Goal: Task Accomplishment & Management: Manage account settings

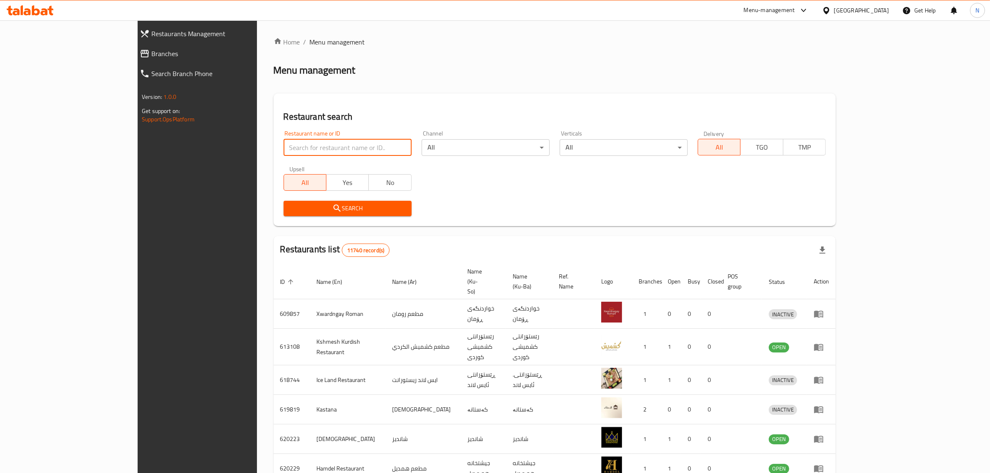
click at [346, 150] on input "search" at bounding box center [348, 147] width 128 height 17
type input "693441"
click at [367, 203] on span "Search" at bounding box center [347, 208] width 115 height 10
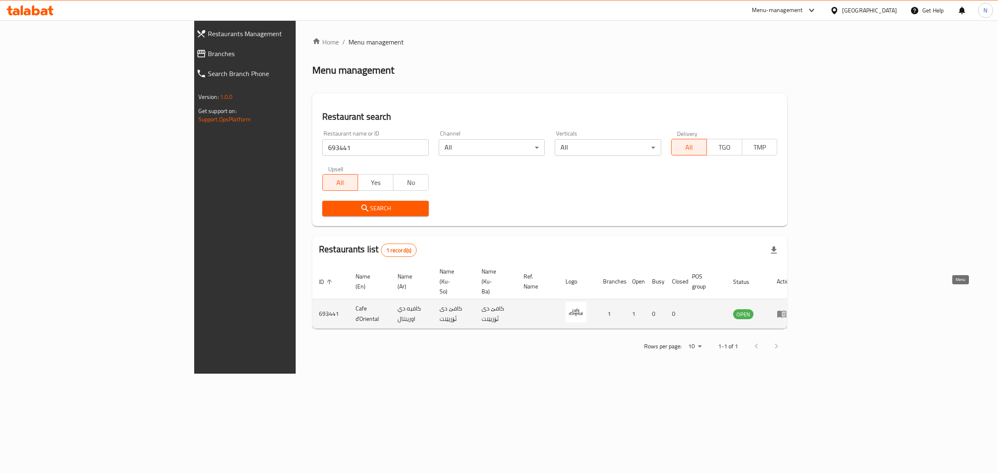
click at [785, 313] on icon "enhanced table" at bounding box center [783, 314] width 3 height 3
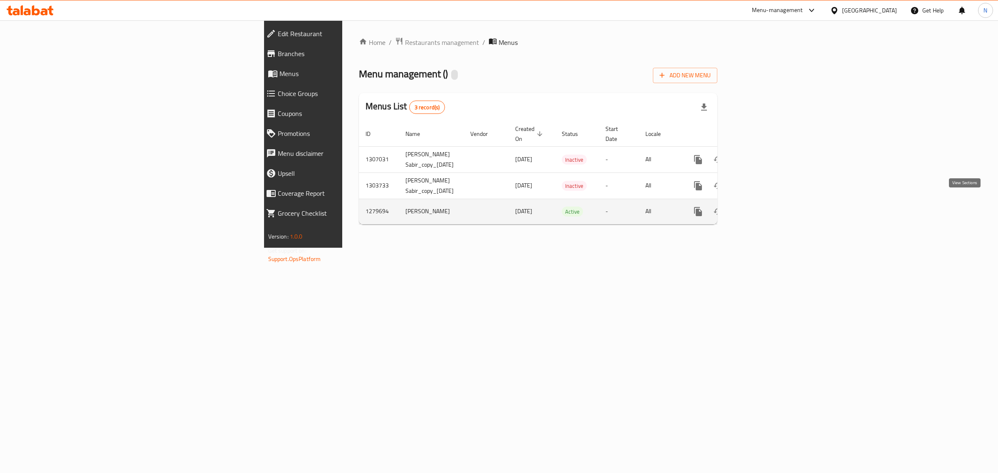
click at [763, 207] on icon "enhanced table" at bounding box center [758, 212] width 10 height 10
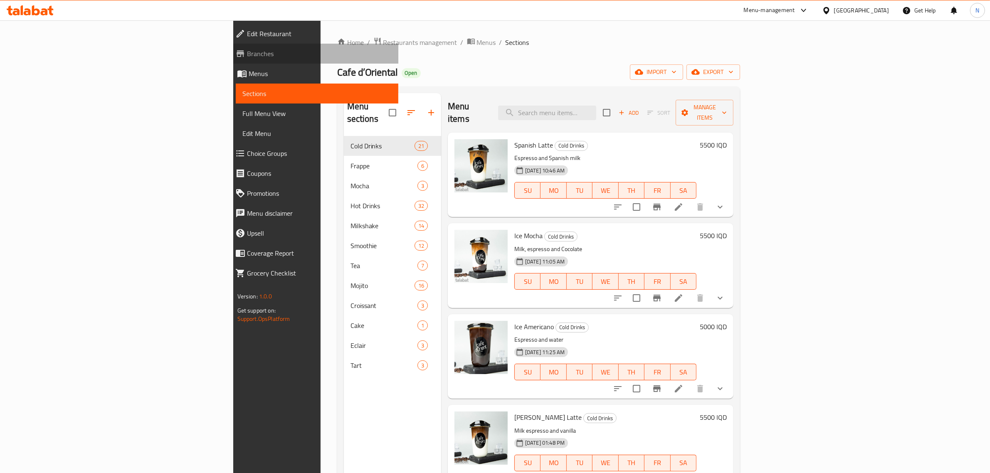
click at [247, 56] on span "Branches" at bounding box center [319, 54] width 145 height 10
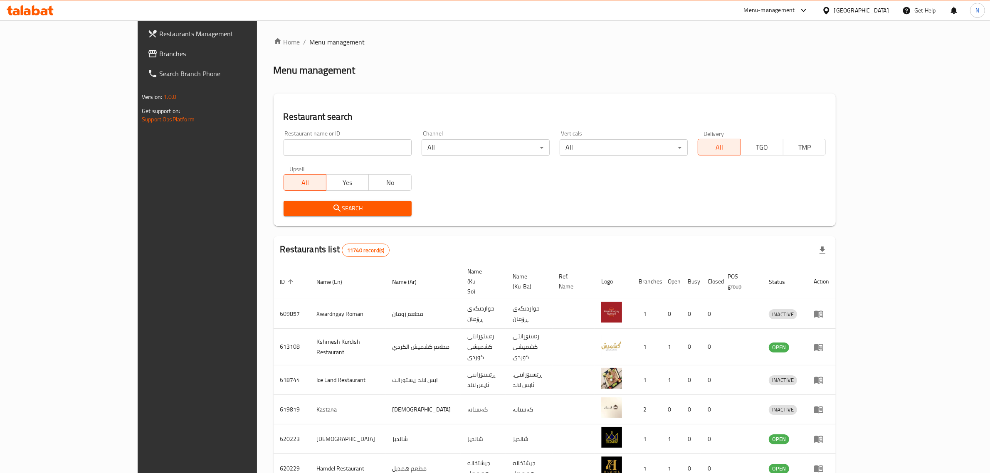
click at [364, 150] on input "search" at bounding box center [348, 147] width 128 height 17
paste input "697575"
type input "697575"
click at [358, 210] on span "Search" at bounding box center [347, 208] width 115 height 10
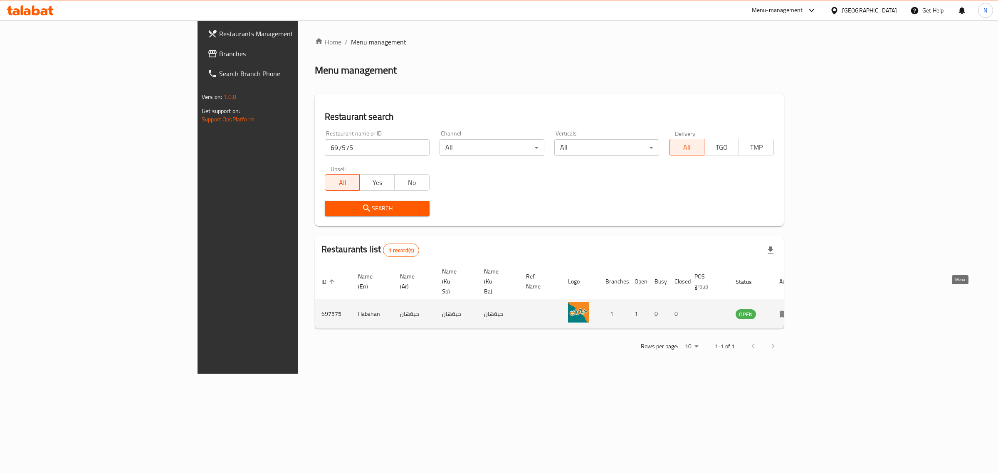
click at [790, 309] on icon "enhanced table" at bounding box center [785, 314] width 10 height 10
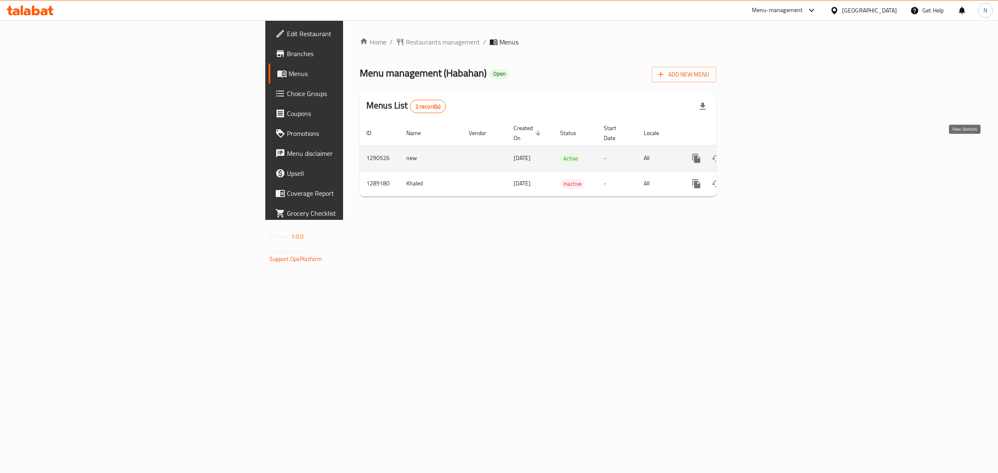
click at [762, 153] on icon "enhanced table" at bounding box center [757, 158] width 10 height 10
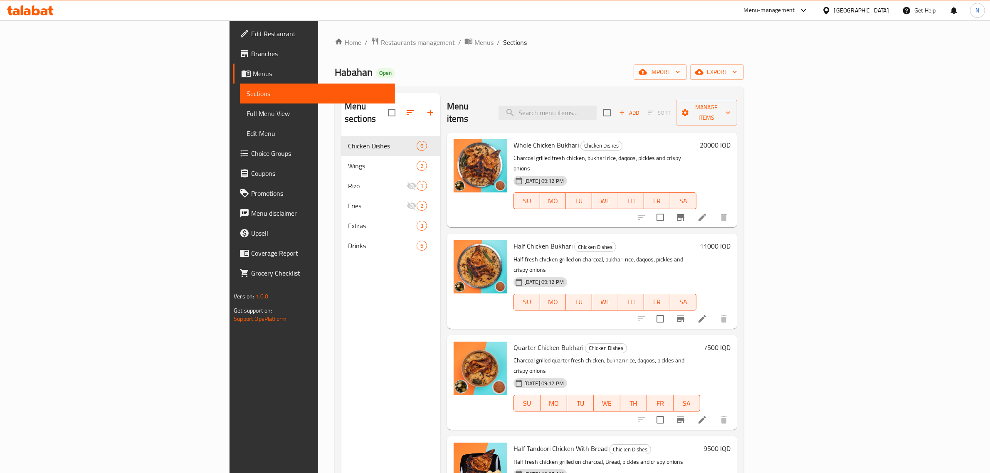
click at [251, 58] on span "Branches" at bounding box center [319, 54] width 137 height 10
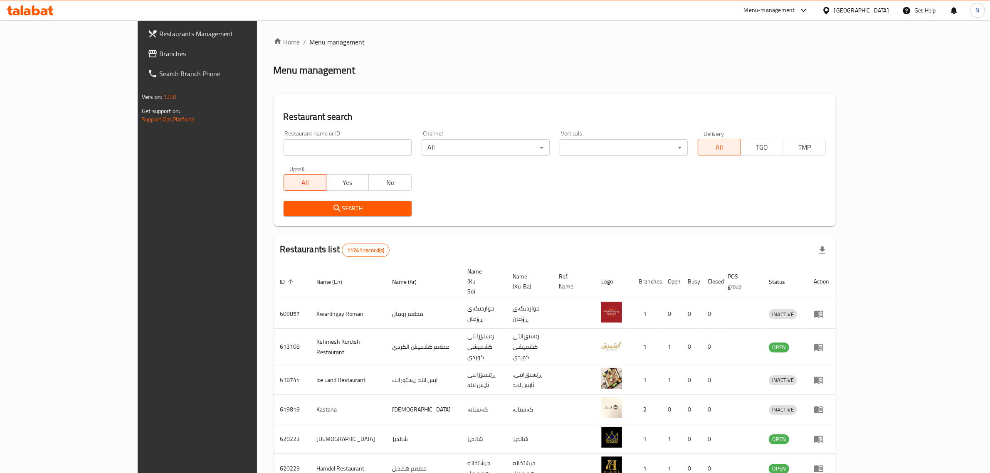
drag, startPoint x: 0, startPoint y: 0, endPoint x: 348, endPoint y: 146, distance: 377.2
click at [348, 146] on input "search" at bounding box center [348, 147] width 128 height 17
paste input "705724"
type input "705724"
click at [343, 203] on span "Search" at bounding box center [347, 208] width 115 height 10
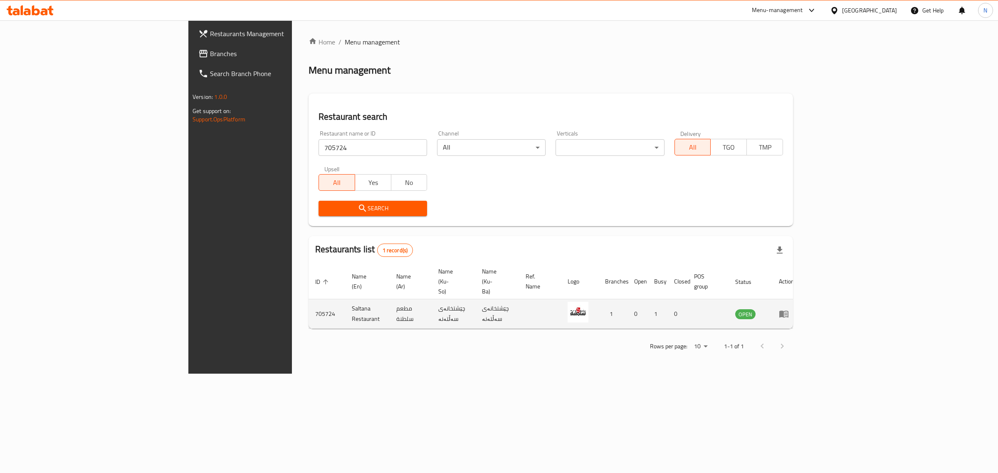
click at [789, 311] on icon "enhanced table" at bounding box center [784, 314] width 9 height 7
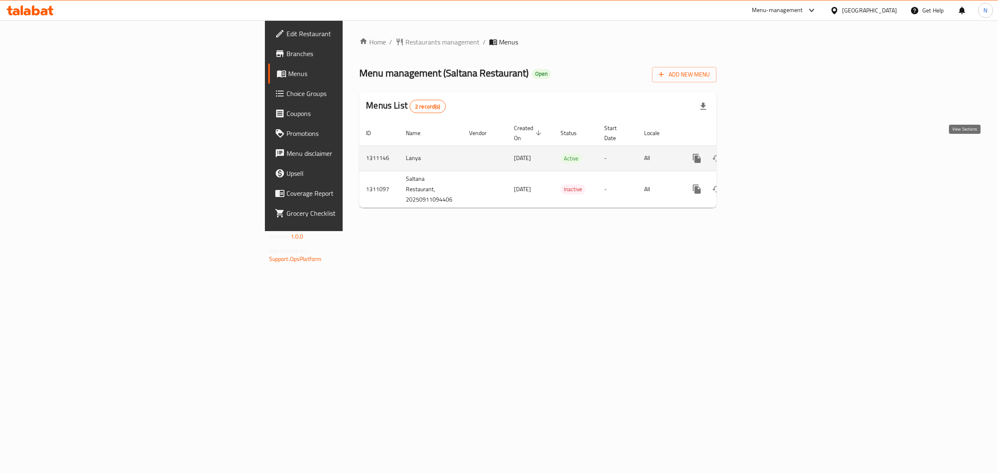
click at [767, 149] on link "enhanced table" at bounding box center [757, 159] width 20 height 20
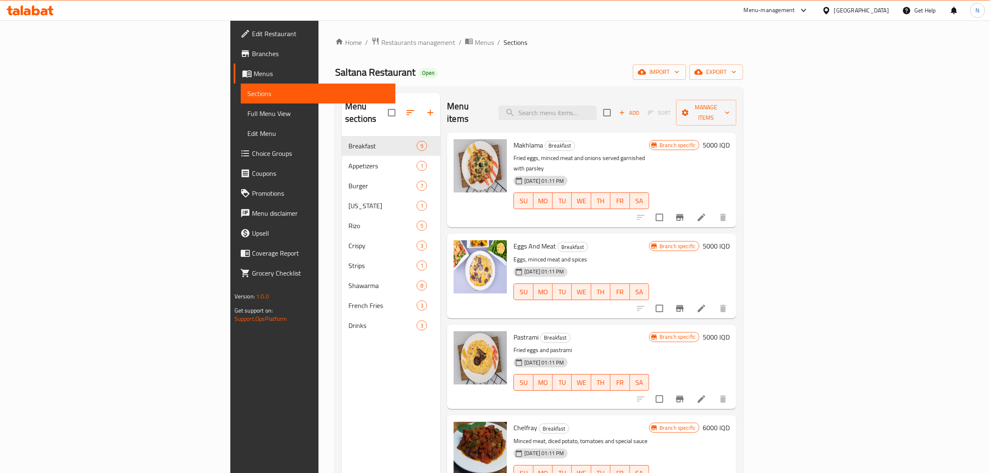
click at [252, 51] on span "Branches" at bounding box center [320, 54] width 137 height 10
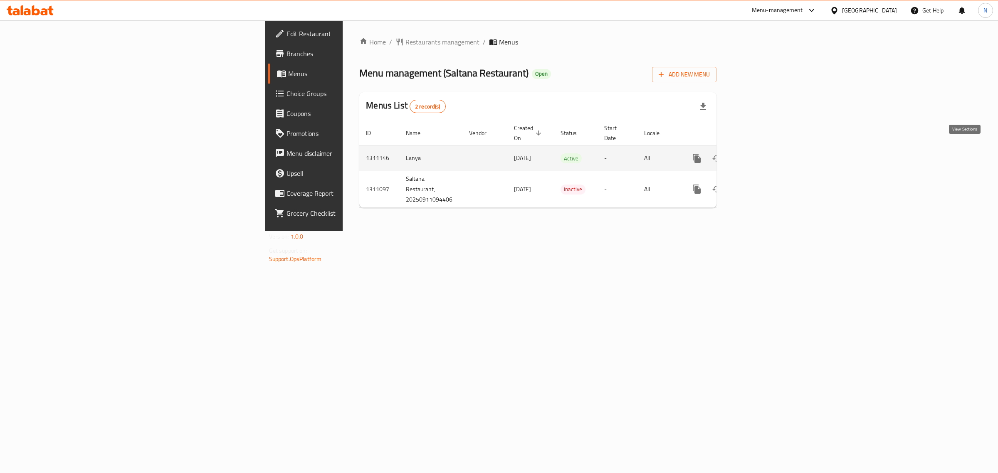
click at [767, 149] on link "enhanced table" at bounding box center [757, 159] width 20 height 20
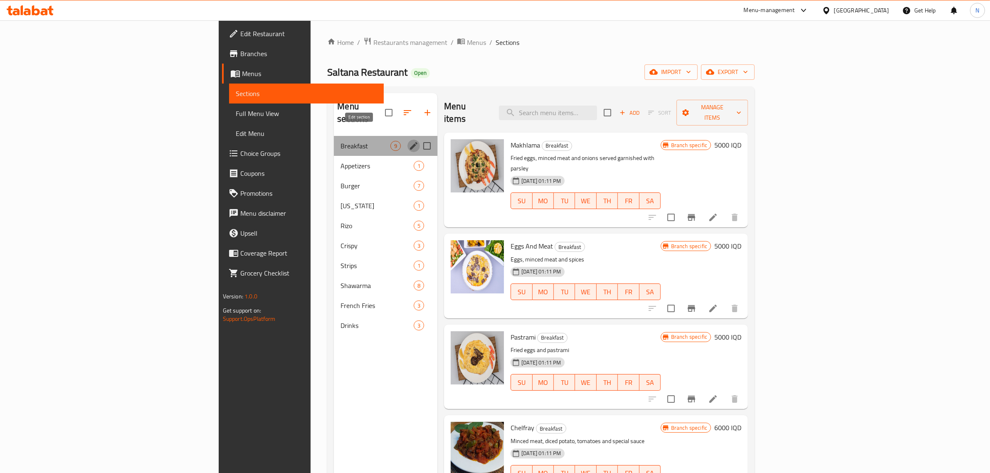
click at [409, 141] on icon "edit" at bounding box center [414, 146] width 10 height 10
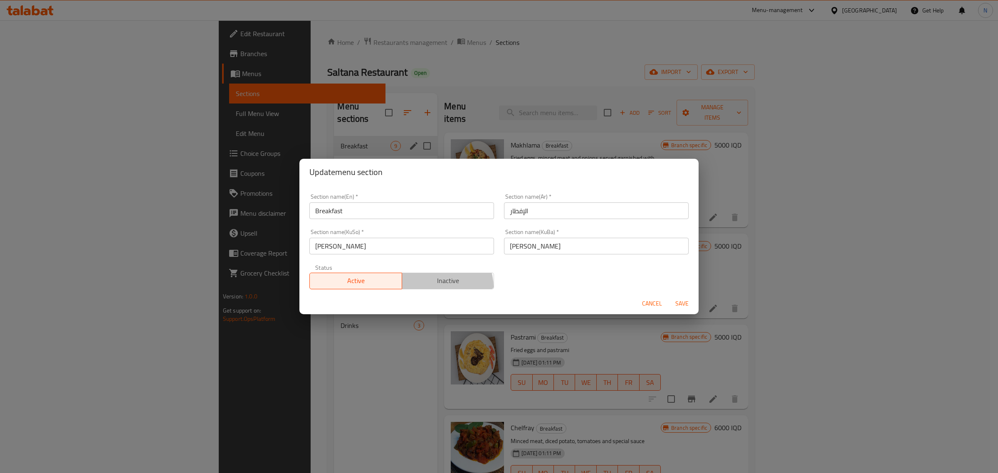
click at [437, 287] on button "Inactive" at bounding box center [448, 281] width 93 height 17
click at [690, 302] on span "Save" at bounding box center [682, 304] width 20 height 10
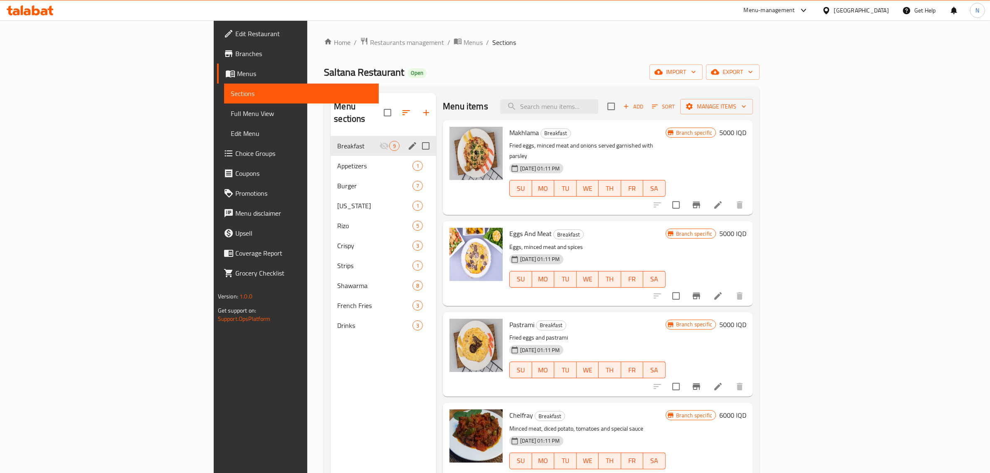
click at [36, 11] on icon at bounding box center [30, 10] width 47 height 10
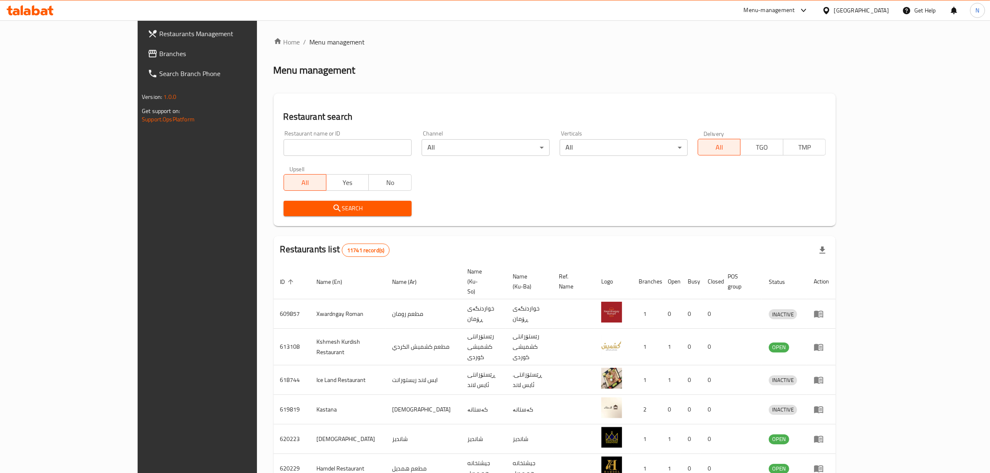
click at [303, 146] on input "search" at bounding box center [348, 147] width 128 height 17
paste input "695608"
type input "695608"
click at [359, 200] on div "Search" at bounding box center [348, 208] width 138 height 25
click at [359, 207] on span "Search" at bounding box center [347, 208] width 115 height 10
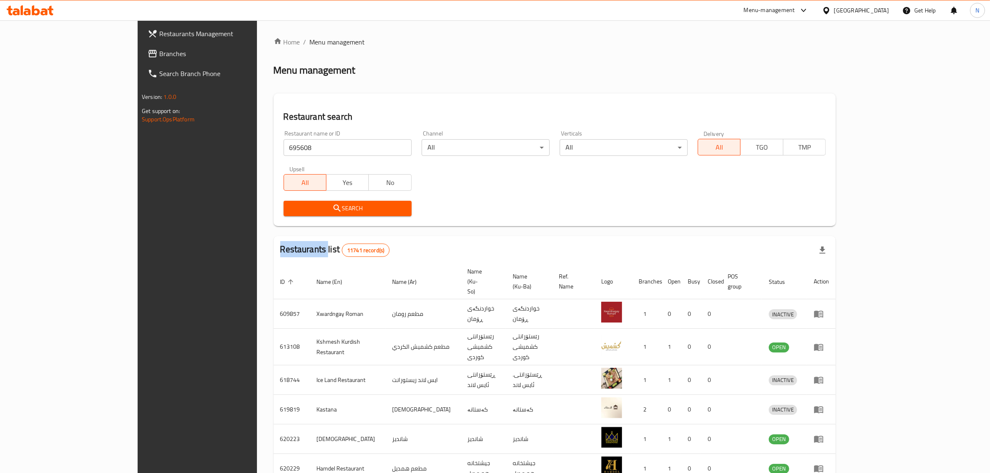
click at [359, 207] on div at bounding box center [495, 236] width 990 height 473
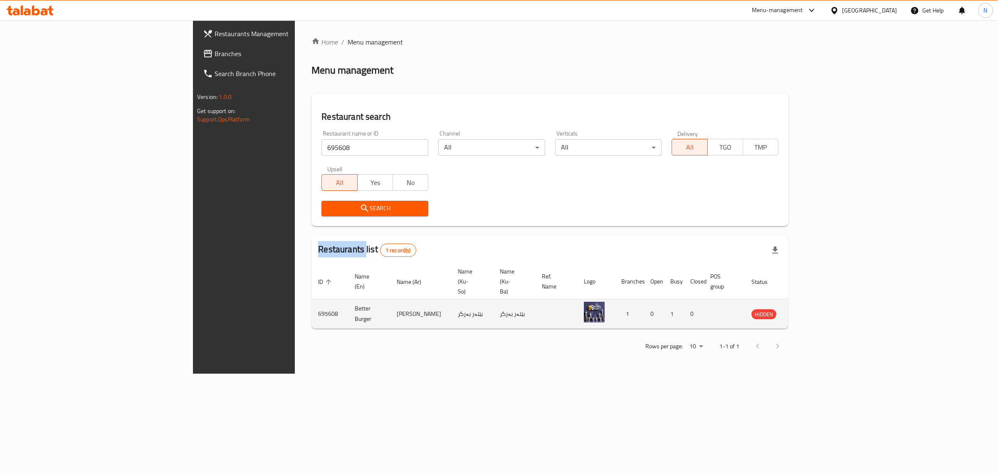
click at [805, 311] on icon "enhanced table" at bounding box center [800, 314] width 9 height 7
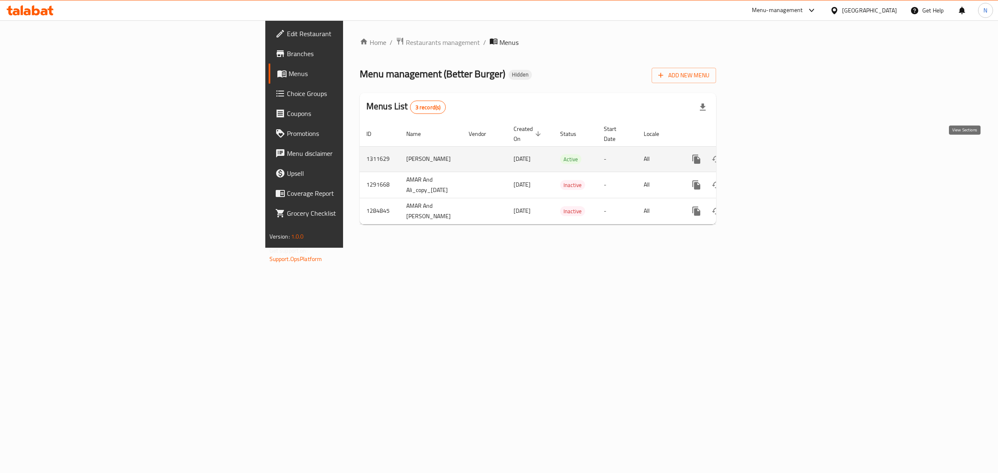
click at [760, 156] on icon "enhanced table" at bounding box center [756, 159] width 7 height 7
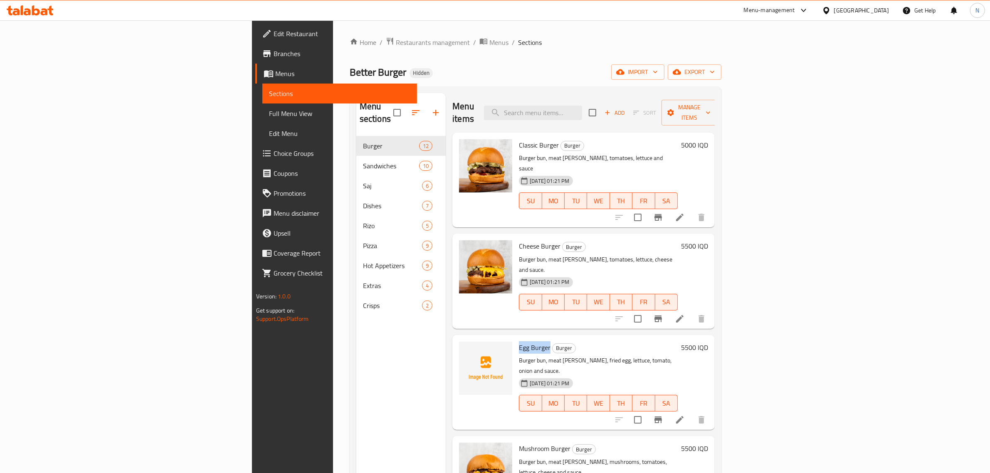
drag, startPoint x: 456, startPoint y: 316, endPoint x: 487, endPoint y: 315, distance: 30.8
click at [519, 342] on h6 "Egg Burger Burger" at bounding box center [598, 348] width 159 height 12
copy span "Egg Burger"
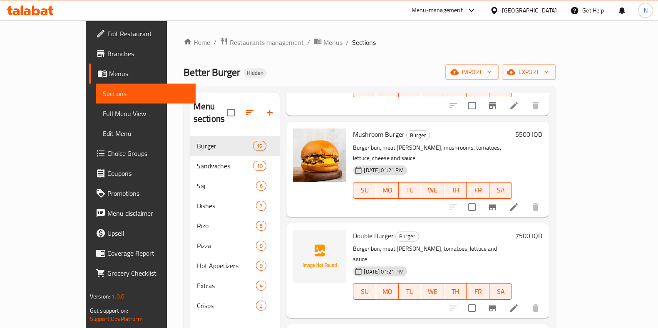
scroll to position [312, 0]
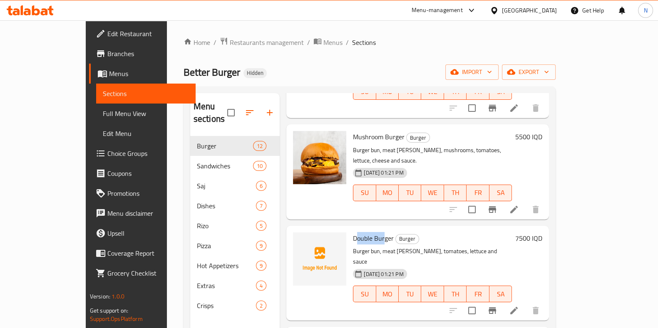
drag, startPoint x: 334, startPoint y: 183, endPoint x: 363, endPoint y: 187, distance: 29.3
click at [363, 232] on span "Double Burger" at bounding box center [373, 238] width 41 height 12
drag, startPoint x: 332, startPoint y: 185, endPoint x: 370, endPoint y: 186, distance: 37.9
click at [370, 232] on span "Double Burger" at bounding box center [373, 238] width 41 height 12
copy span "Double Burger"
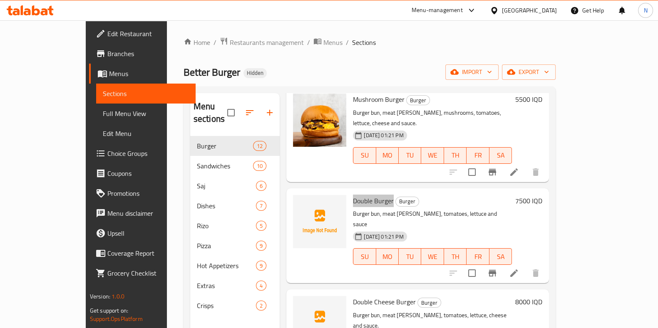
scroll to position [364, 0]
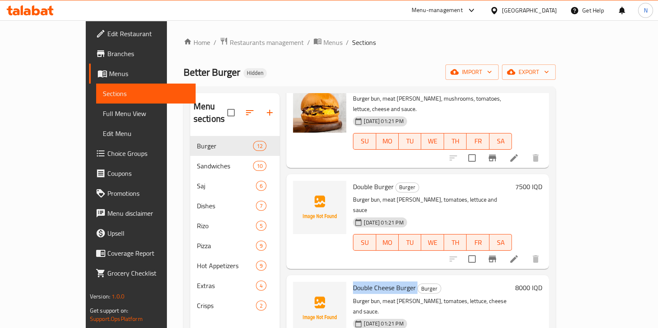
drag, startPoint x: 331, startPoint y: 220, endPoint x: 396, endPoint y: 222, distance: 64.9
click at [396, 279] on div "Double Cheese Burger Burger Burger bun, meat [PERSON_NAME], tomatoes, lettuce, …" at bounding box center [432, 323] width 166 height 88
copy h6 "Double Cheese Burger"
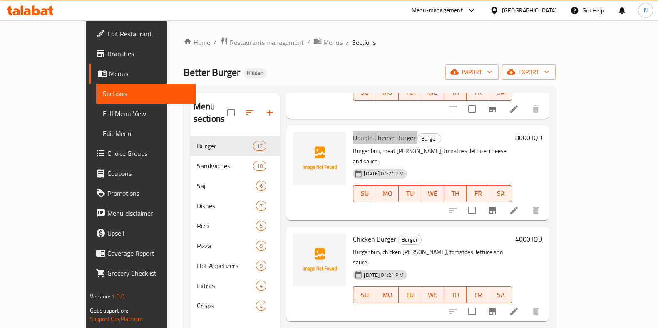
scroll to position [520, 0]
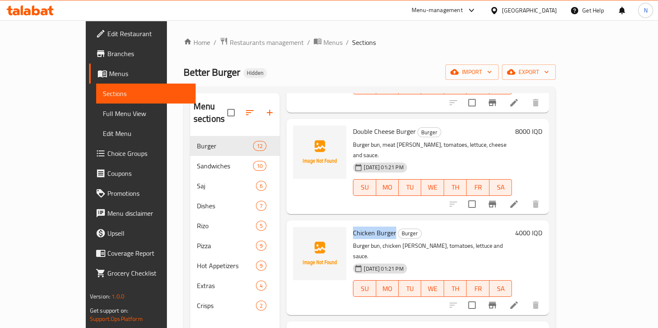
drag, startPoint x: 330, startPoint y: 153, endPoint x: 373, endPoint y: 159, distance: 43.2
click at [373, 224] on div "Chicken Burger Burger Burger bun, chicken [PERSON_NAME], tomatoes, lettuce and …" at bounding box center [432, 268] width 166 height 88
copy span "Chicken Burger"
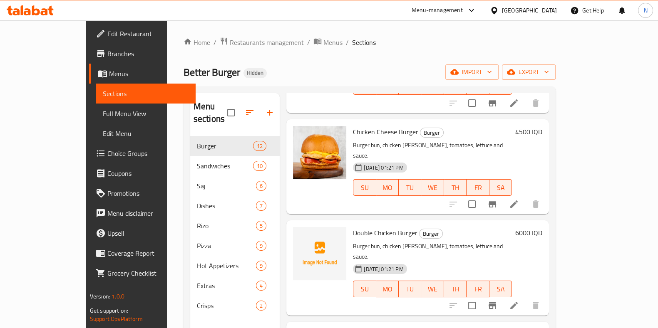
scroll to position [666, 0]
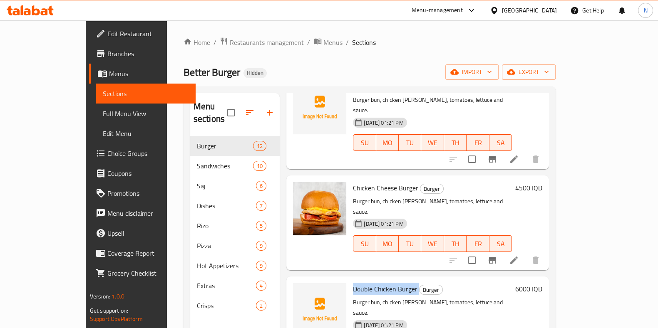
drag, startPoint x: 330, startPoint y: 193, endPoint x: 396, endPoint y: 192, distance: 65.7
click at [396, 280] on div "Double Chicken Burger Burger Burger bun, chicken [PERSON_NAME], tomatoes, lettu…" at bounding box center [432, 324] width 166 height 88
copy h6 "Double Chicken Burger"
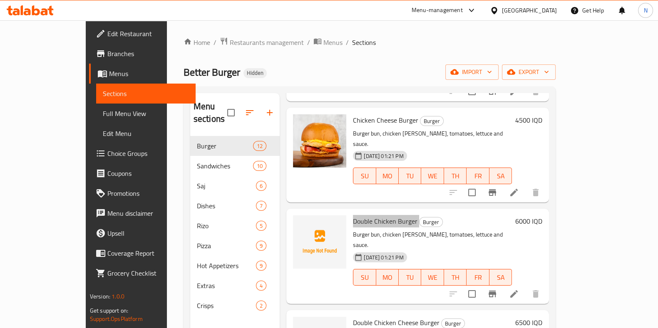
scroll to position [770, 0]
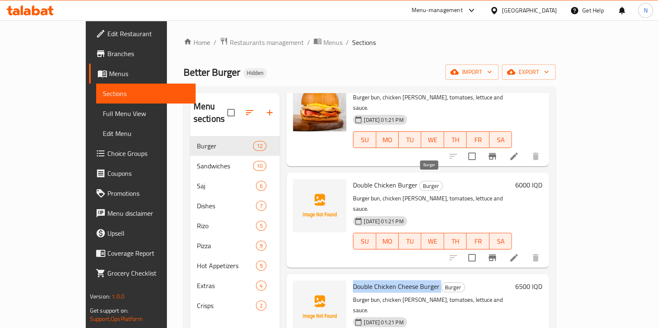
drag, startPoint x: 332, startPoint y: 181, endPoint x: 418, endPoint y: 180, distance: 86.1
click at [418, 281] on h6 "Double Chicken Cheese Burger Burger" at bounding box center [432, 287] width 159 height 12
copy h6 "Double Chicken Cheese Burger"
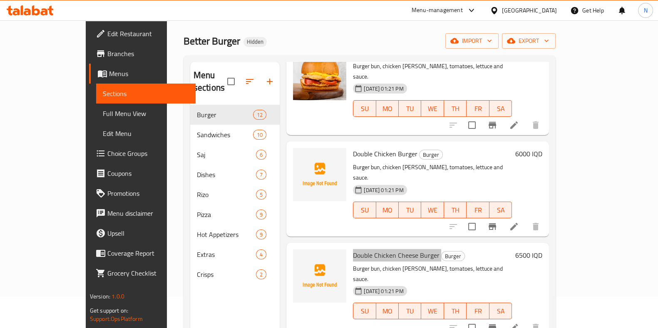
scroll to position [104, 0]
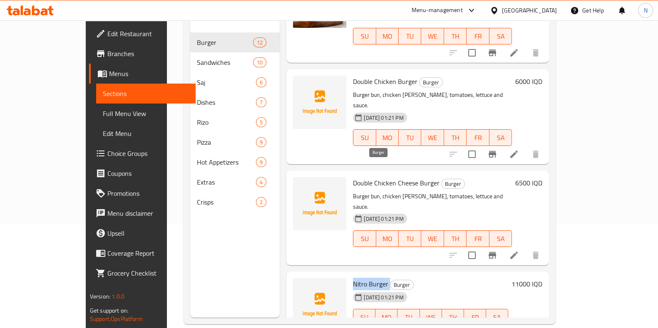
drag, startPoint x: 330, startPoint y: 166, endPoint x: 368, endPoint y: 166, distance: 38.3
click at [368, 275] on div "Nitro Burger Burger [DATE] 01:21 PM SU MO TU WE TH FR SA" at bounding box center [430, 308] width 162 height 66
copy h6 "Nitro Burger"
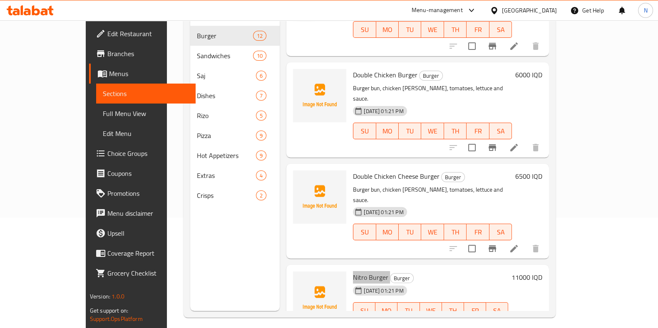
scroll to position [116, 0]
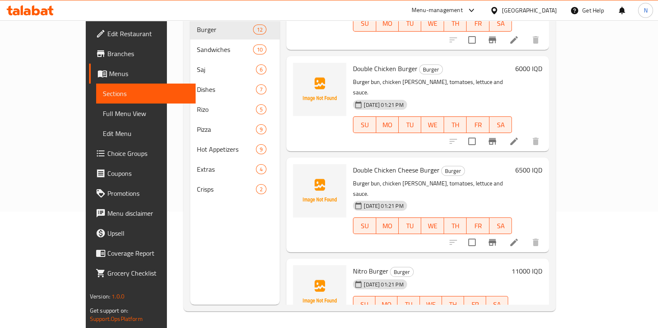
drag, startPoint x: 334, startPoint y: 234, endPoint x: 346, endPoint y: 233, distance: 11.7
drag, startPoint x: 330, startPoint y: 237, endPoint x: 394, endPoint y: 231, distance: 63.9
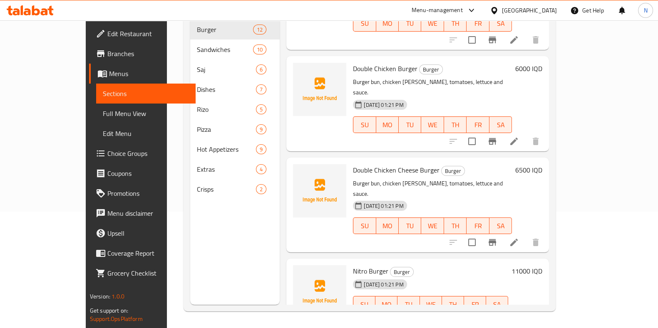
drag, startPoint x: 329, startPoint y: 235, endPoint x: 368, endPoint y: 235, distance: 39.1
copy span "Lighm Burger"
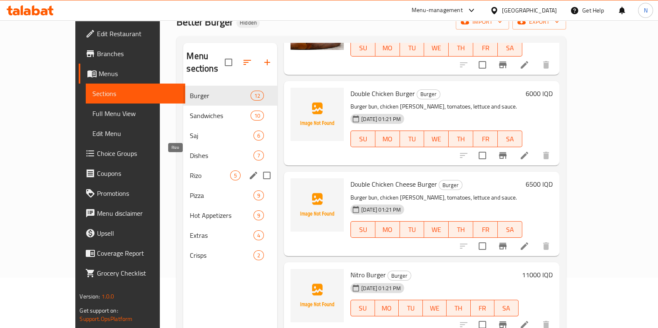
scroll to position [0, 0]
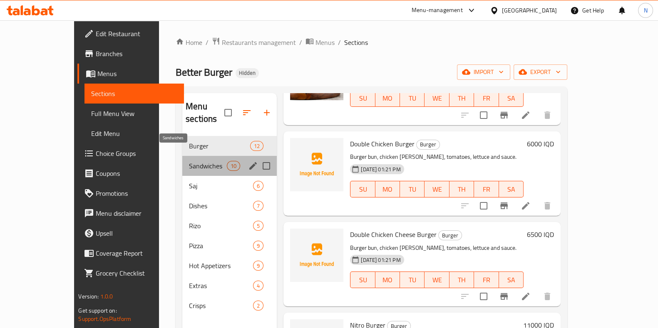
click at [189, 161] on span "Sandwiches" at bounding box center [208, 166] width 38 height 10
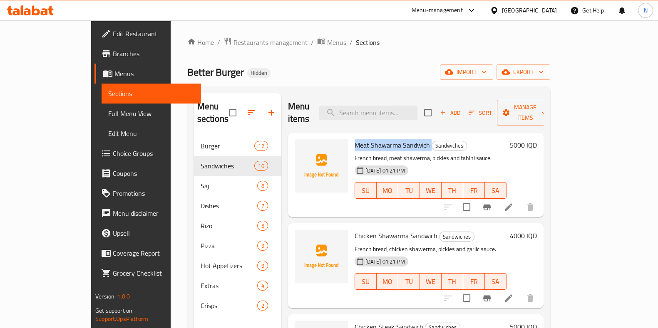
drag, startPoint x: 331, startPoint y: 132, endPoint x: 410, endPoint y: 132, distance: 79.0
click at [410, 136] on div "Meat Shawarma Sandwich Sandwiches French bread, meat shawerma, pickles and tahi…" at bounding box center [430, 175] width 158 height 78
copy h6 "Meat Shawarma Sandwich"
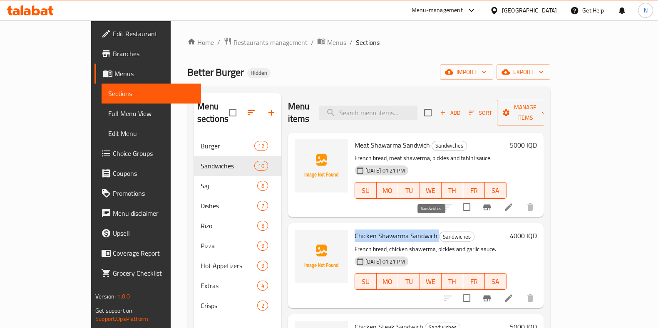
drag, startPoint x: 331, startPoint y: 225, endPoint x: 418, endPoint y: 223, distance: 87.0
click at [418, 230] on h6 "Chicken Shawarma Sandwich Sandwiches" at bounding box center [430, 236] width 152 height 12
copy h6 "Chicken Shawarma Sandwich"
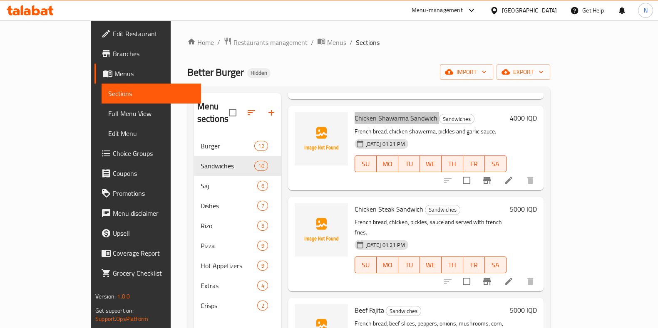
scroll to position [156, 0]
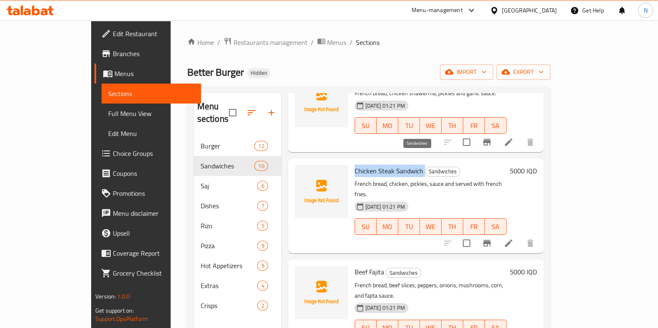
drag, startPoint x: 329, startPoint y: 159, endPoint x: 403, endPoint y: 154, distance: 74.6
click at [403, 162] on div "Chicken Steak Sandwich Sandwiches French bread, chicken, pickles, sauce and ser…" at bounding box center [430, 206] width 158 height 88
drag, startPoint x: 331, startPoint y: 252, endPoint x: 366, endPoint y: 250, distance: 35.4
click at [366, 263] on div "Beef Fajita Sandwiches French bread, beef slices, peppers, onions, mushrooms, c…" at bounding box center [430, 307] width 158 height 88
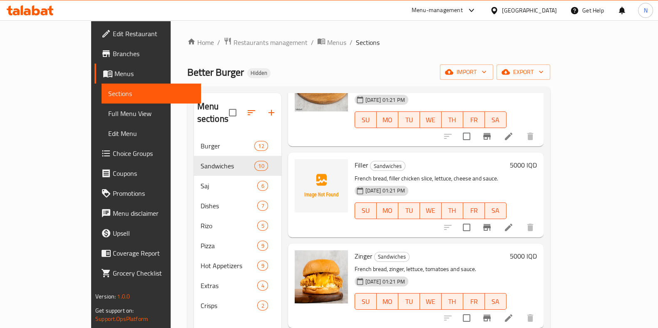
scroll to position [468, 0]
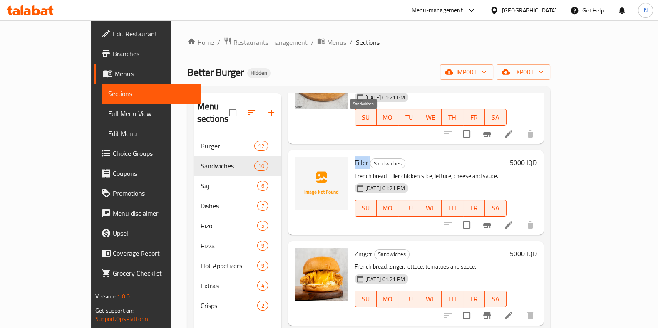
drag, startPoint x: 331, startPoint y: 119, endPoint x: 348, endPoint y: 121, distance: 16.7
click at [354, 157] on h6 "Filler Sandwiches" at bounding box center [430, 163] width 152 height 12
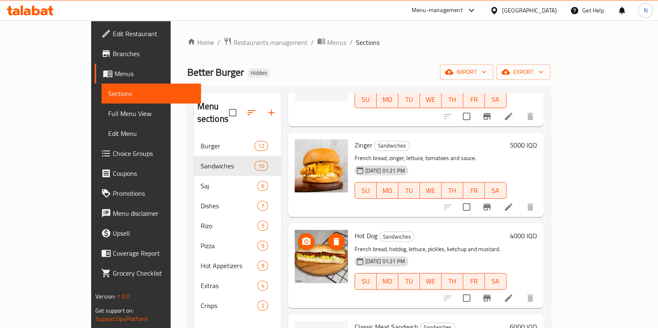
scroll to position [601, 0]
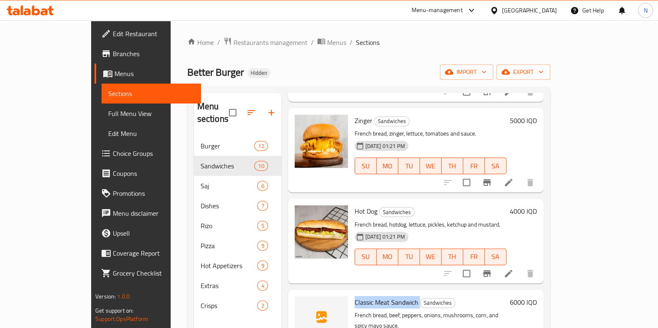
drag, startPoint x: 329, startPoint y: 257, endPoint x: 397, endPoint y: 263, distance: 68.9
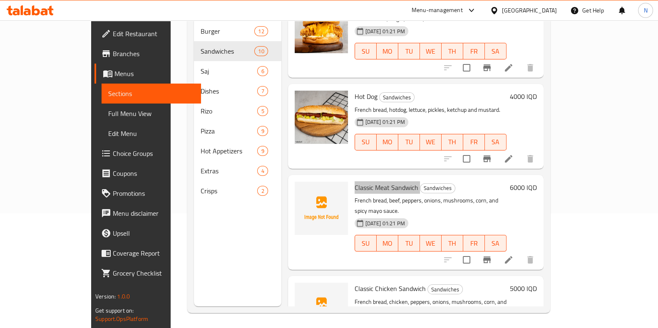
scroll to position [116, 0]
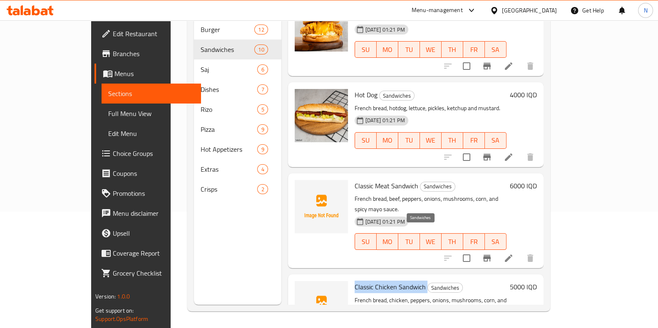
drag, startPoint x: 331, startPoint y: 232, endPoint x: 405, endPoint y: 235, distance: 73.7
click at [405, 281] on h6 "Classic Chicken Sandwich Sandwiches" at bounding box center [430, 287] width 152 height 12
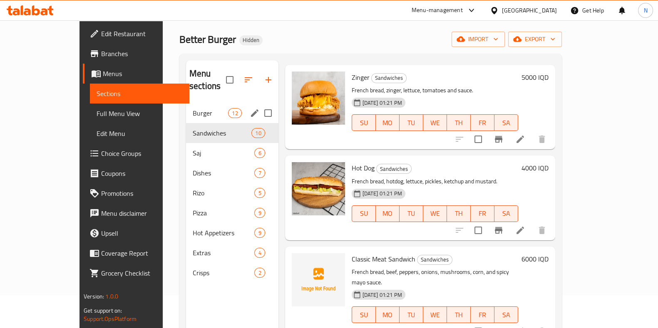
scroll to position [12, 0]
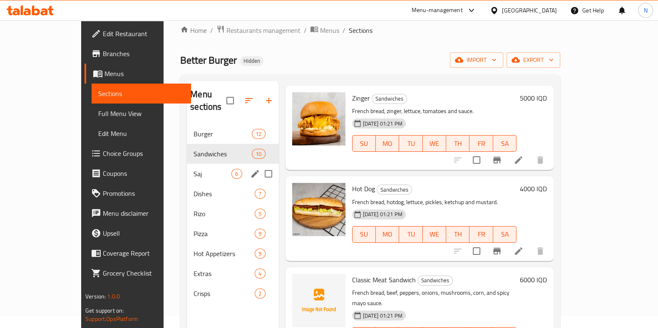
click at [187, 164] on div "Saj 6" at bounding box center [233, 174] width 92 height 20
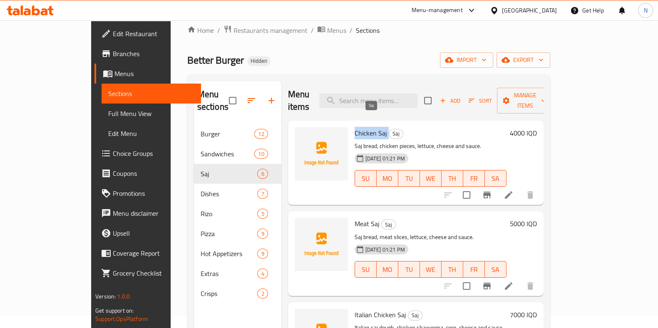
drag, startPoint x: 330, startPoint y: 121, endPoint x: 366, endPoint y: 121, distance: 35.8
click at [366, 124] on div "Chicken Saj Saj Saj bread, chicken pieces, lettuce, cheese and sauce. [DATE] 01…" at bounding box center [430, 163] width 158 height 78
drag, startPoint x: 331, startPoint y: 212, endPoint x: 358, endPoint y: 211, distance: 27.1
click at [358, 215] on div "Meat Saj Saj Saj bread, meat slices, lettuce, cheese and sauce. [DATE] 01:21 PM…" at bounding box center [430, 254] width 158 height 78
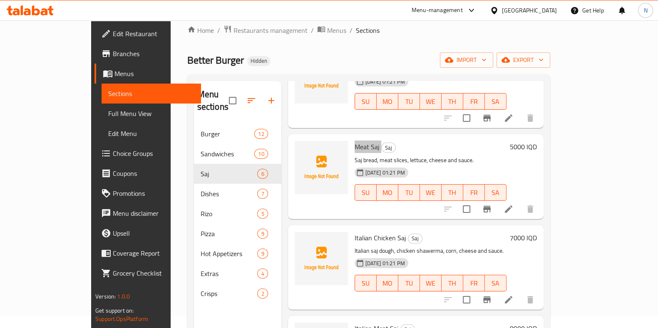
scroll to position [104, 0]
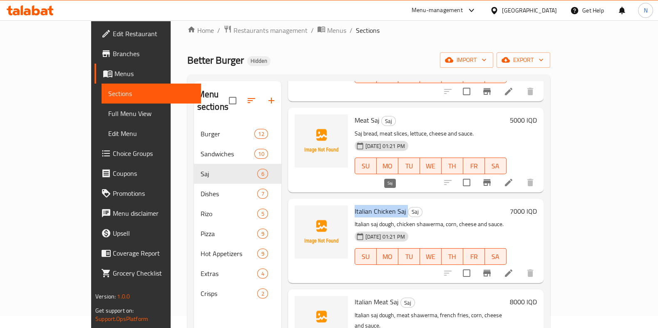
drag, startPoint x: 329, startPoint y: 197, endPoint x: 384, endPoint y: 200, distance: 55.4
click at [384, 202] on div "Italian Chicken Saj Saj Italian saj dough, chicken shawerma, corn, cheese and s…" at bounding box center [430, 241] width 158 height 78
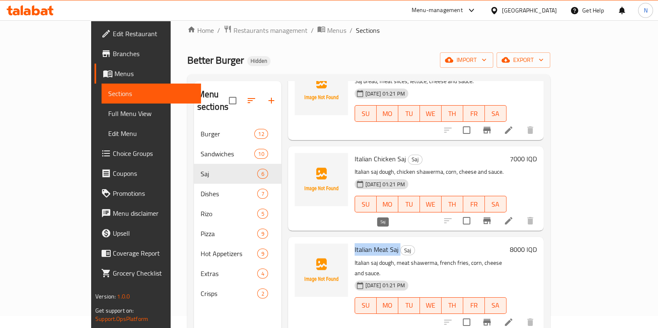
drag, startPoint x: 331, startPoint y: 239, endPoint x: 376, endPoint y: 239, distance: 45.8
click at [376, 240] on div "Italian Meat Saj Saj Italian saj dough, meat shawerma, french fries, corn, chee…" at bounding box center [430, 284] width 158 height 88
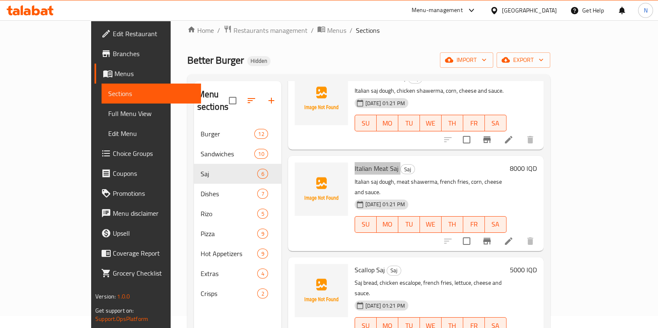
scroll to position [237, 0]
drag, startPoint x: 332, startPoint y: 245, endPoint x: 362, endPoint y: 242, distance: 30.1
click at [362, 264] on h6 "Scallop Saj Saj" at bounding box center [430, 270] width 152 height 12
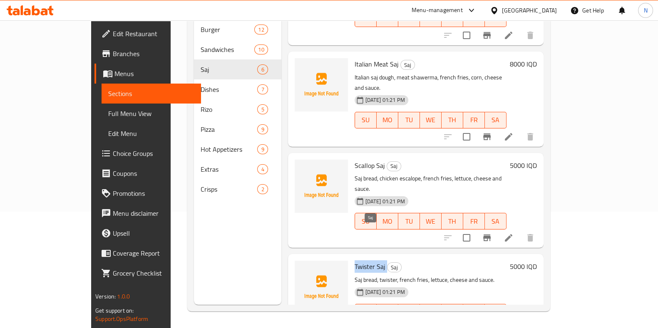
drag, startPoint x: 332, startPoint y: 234, endPoint x: 364, endPoint y: 235, distance: 32.1
click at [364, 261] on h6 "Twister Saj Saj" at bounding box center [430, 267] width 152 height 12
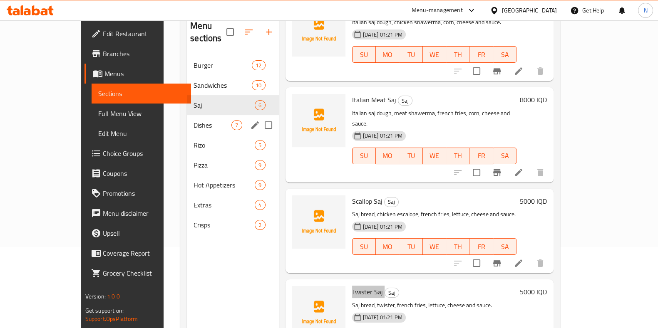
scroll to position [64, 0]
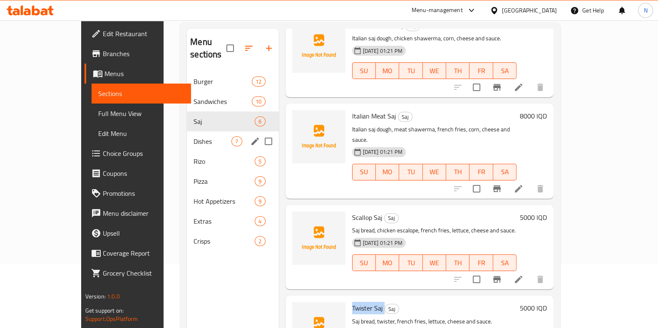
click at [193, 136] on span "Dishes" at bounding box center [212, 141] width 38 height 10
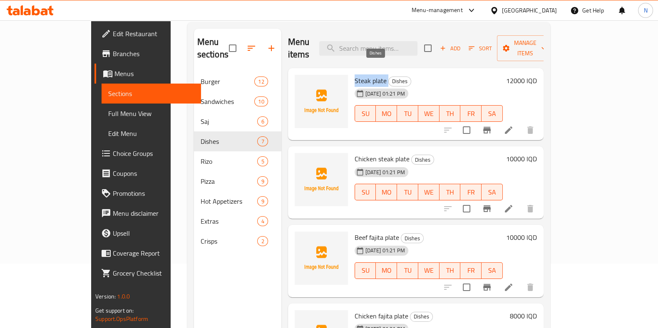
drag, startPoint x: 331, startPoint y: 69, endPoint x: 365, endPoint y: 70, distance: 34.5
click at [365, 72] on div "Steak plate Dishes [DATE] 01:21 PM SU MO TU WE TH FR SA" at bounding box center [428, 105] width 155 height 66
click at [354, 153] on span "Chicken steak plate" at bounding box center [381, 159] width 55 height 12
drag, startPoint x: 330, startPoint y: 146, endPoint x: 387, endPoint y: 146, distance: 56.6
click at [387, 150] on div "Chicken steak plate Dishes [DATE] 01:21 PM SU MO TU WE TH FR SA" at bounding box center [428, 183] width 155 height 66
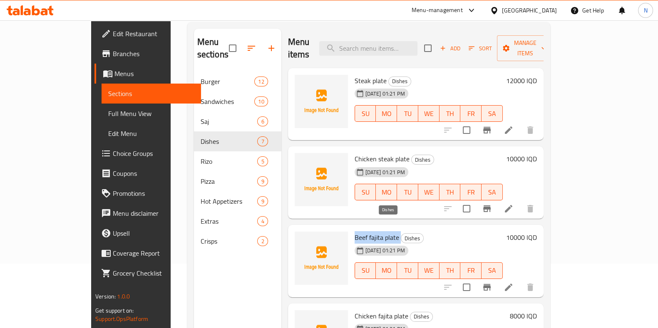
drag, startPoint x: 332, startPoint y: 224, endPoint x: 378, endPoint y: 226, distance: 45.4
click at [378, 232] on h6 "Beef fajita plate Dishes" at bounding box center [428, 238] width 148 height 12
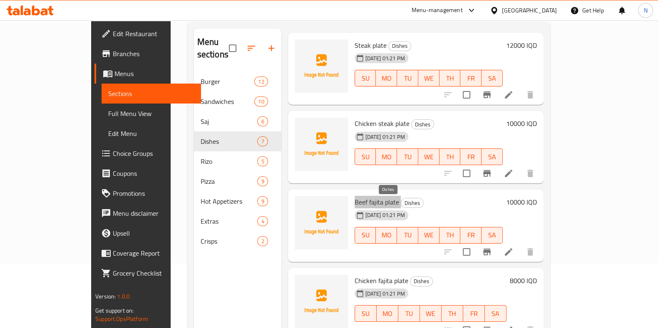
scroll to position [52, 0]
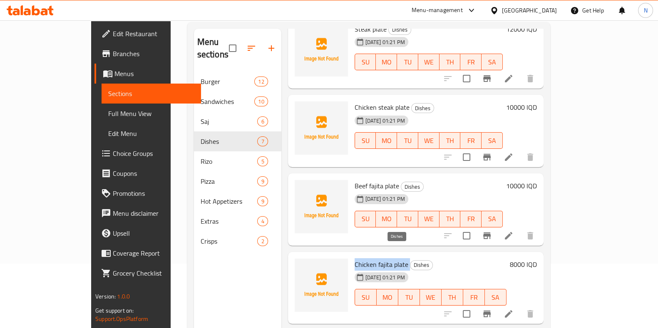
drag, startPoint x: 331, startPoint y: 248, endPoint x: 387, endPoint y: 250, distance: 55.8
click at [387, 259] on h6 "Chicken fajita plate Dishes" at bounding box center [430, 265] width 152 height 12
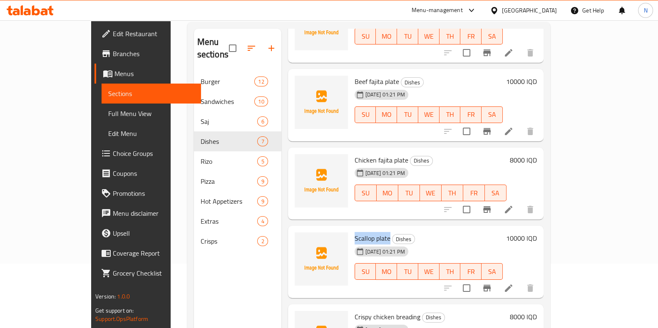
drag, startPoint x: 331, startPoint y: 224, endPoint x: 367, endPoint y: 223, distance: 35.8
click at [367, 233] on h6 "Scallop plate Dishes" at bounding box center [428, 239] width 148 height 12
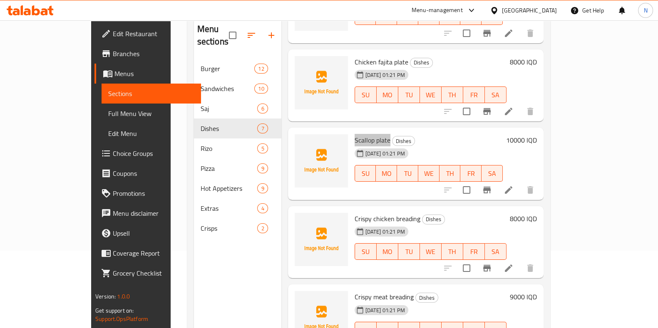
scroll to position [116, 0]
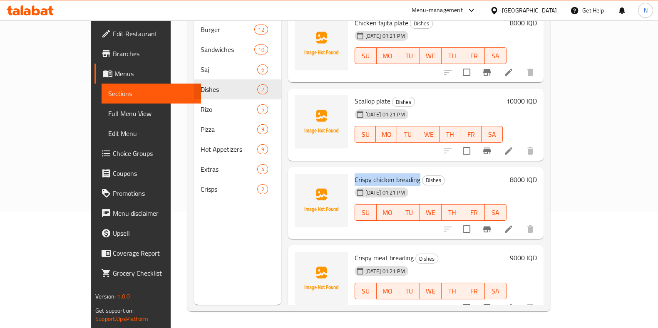
drag, startPoint x: 332, startPoint y: 167, endPoint x: 397, endPoint y: 168, distance: 64.5
click at [397, 174] on h6 "Crispy chicken breading Dishes" at bounding box center [430, 180] width 152 height 12
drag, startPoint x: 332, startPoint y: 248, endPoint x: 390, endPoint y: 248, distance: 58.7
click at [390, 252] on h6 "Crispy meat breading Dishes" at bounding box center [430, 258] width 152 height 12
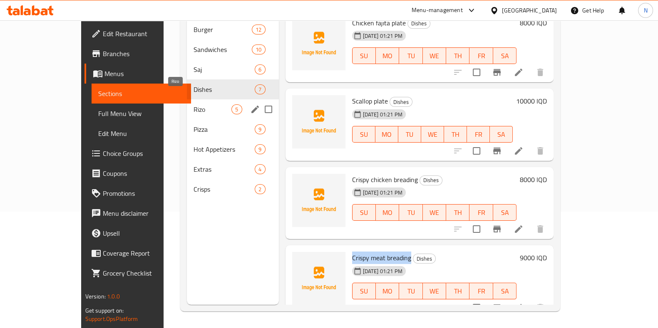
click at [193, 104] on span "Rizo" at bounding box center [212, 109] width 38 height 10
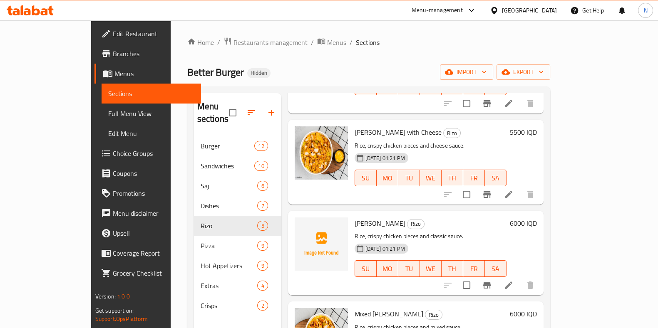
scroll to position [104, 0]
drag, startPoint x: 331, startPoint y: 211, endPoint x: 364, endPoint y: 211, distance: 32.9
click at [364, 218] on h6 "[PERSON_NAME] [PERSON_NAME]" at bounding box center [430, 224] width 152 height 12
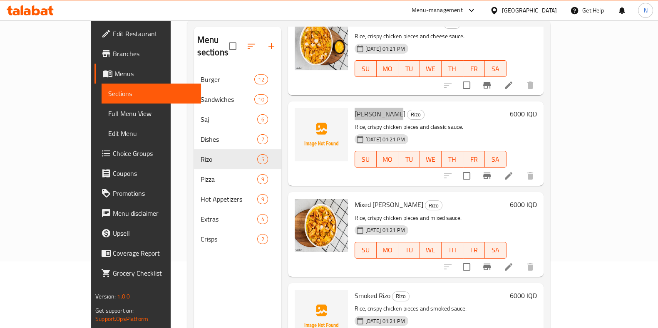
scroll to position [116, 0]
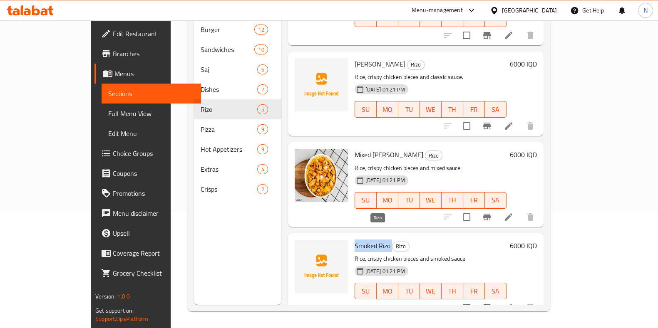
drag, startPoint x: 333, startPoint y: 234, endPoint x: 369, endPoint y: 235, distance: 36.6
click at [369, 240] on h6 "Smoked [PERSON_NAME]" at bounding box center [430, 246] width 152 height 12
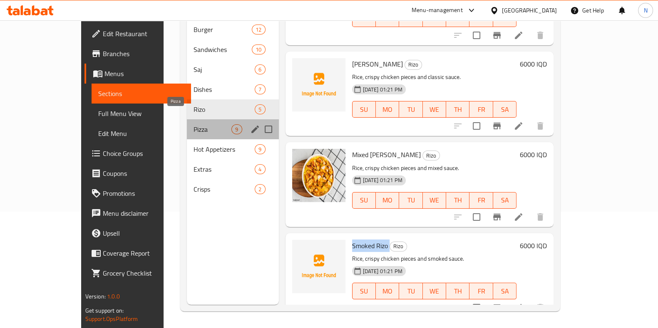
click at [193, 124] on span "Pizza" at bounding box center [212, 129] width 38 height 10
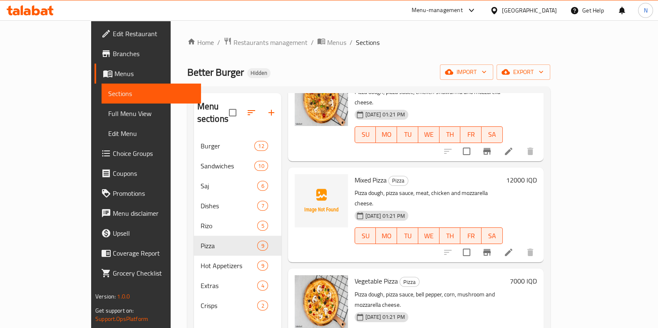
scroll to position [156, 0]
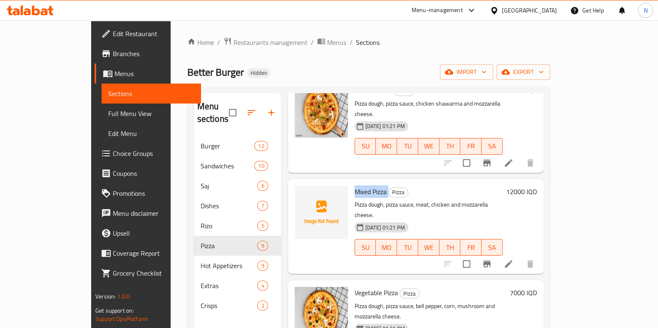
drag, startPoint x: 333, startPoint y: 157, endPoint x: 366, endPoint y: 159, distance: 33.3
click at [366, 186] on h6 "Mixed Pizza Pizza" at bounding box center [428, 192] width 148 height 12
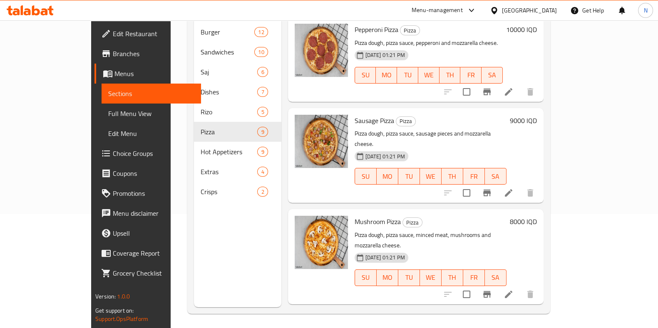
scroll to position [116, 0]
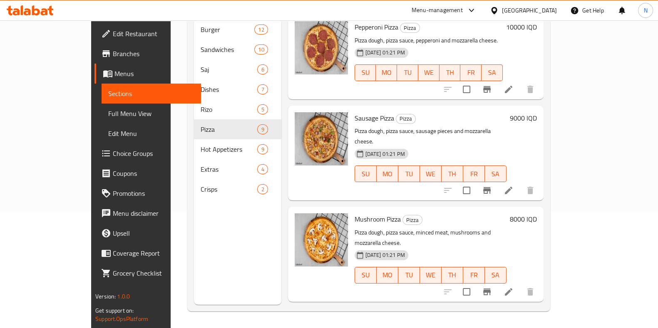
click at [354, 314] on span "Nitro Burger Stuffed Crust Pizza" at bounding box center [399, 320] width 91 height 12
drag, startPoint x: 333, startPoint y: 243, endPoint x: 422, endPoint y: 248, distance: 89.5
click at [422, 315] on h6 "Nitro Burger Stuffed Crust Pizza Pizza" at bounding box center [428, 321] width 148 height 12
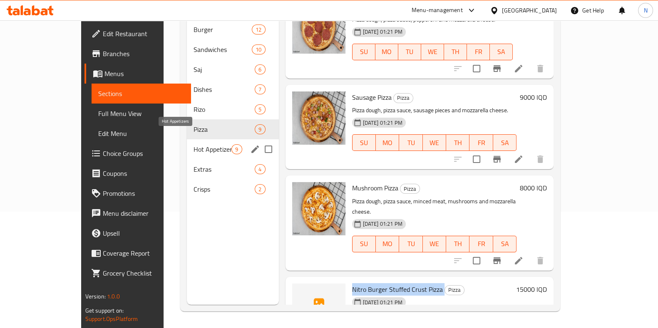
click at [193, 144] on span "Hot Appetizers" at bounding box center [212, 149] width 38 height 10
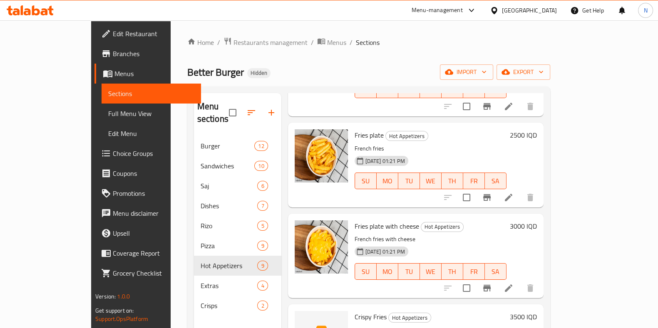
scroll to position [156, 0]
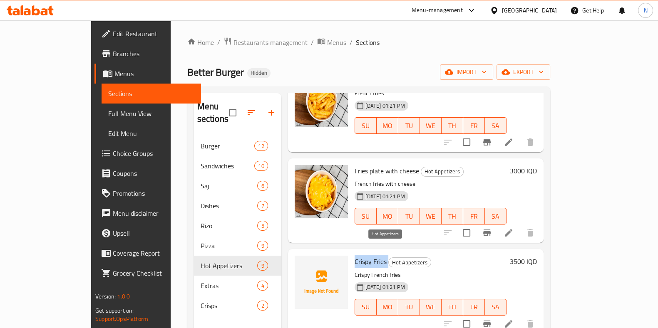
drag, startPoint x: 333, startPoint y: 246, endPoint x: 365, endPoint y: 248, distance: 32.5
click at [365, 256] on h6 "Crispy Fries Hot Appetizers" at bounding box center [430, 262] width 152 height 12
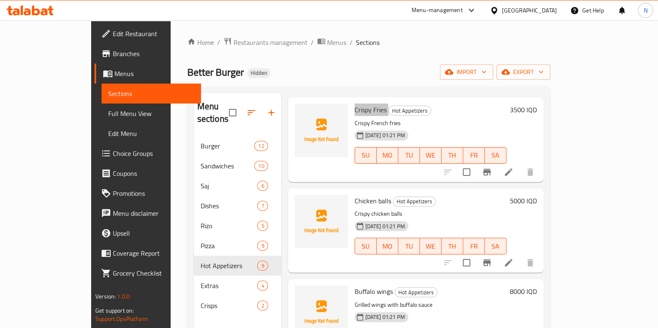
scroll to position [312, 0]
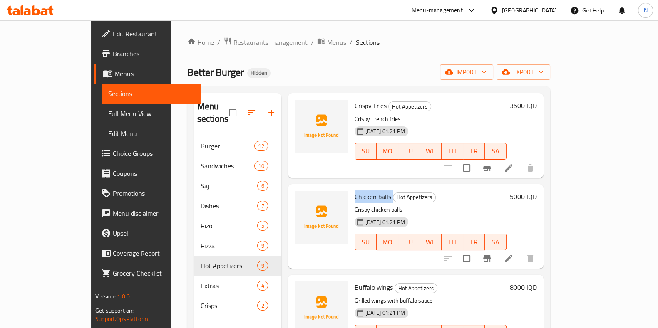
drag, startPoint x: 331, startPoint y: 182, endPoint x: 369, endPoint y: 188, distance: 38.3
click at [369, 188] on div "Chicken balls Hot Appetizers Crispy chicken balls [DATE] 01:21 PM SU MO TU WE T…" at bounding box center [430, 227] width 158 height 78
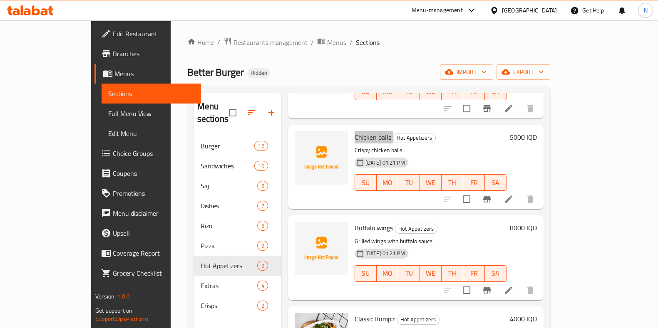
scroll to position [416, 0]
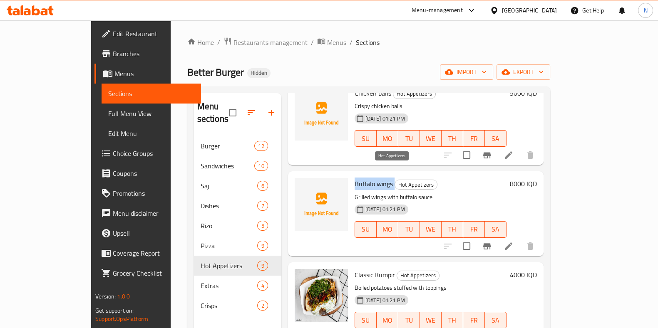
drag, startPoint x: 331, startPoint y: 171, endPoint x: 372, endPoint y: 173, distance: 41.6
click at [372, 175] on div "Buffalo wings Hot Appetizers Grilled wings with buffalo sauce [DATE] 01:21 PM S…" at bounding box center [430, 214] width 158 height 78
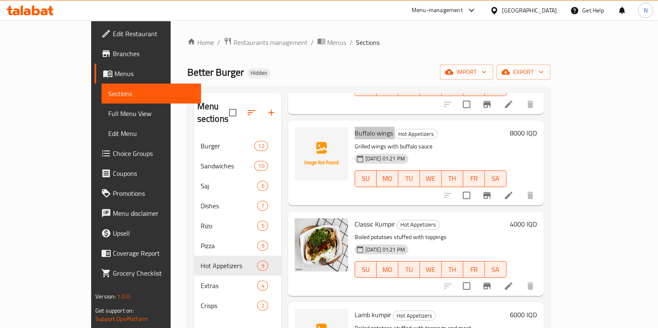
scroll to position [510, 0]
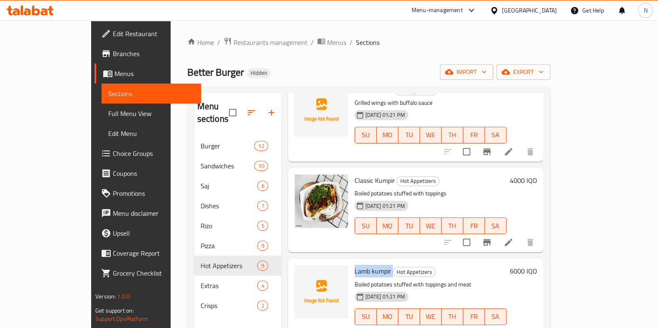
drag, startPoint x: 332, startPoint y: 257, endPoint x: 369, endPoint y: 255, distance: 37.1
click at [369, 265] on h6 "Lamb kumpir Hot Appetizers" at bounding box center [430, 271] width 152 height 12
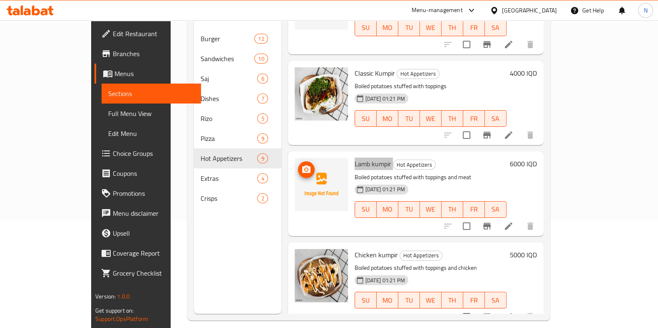
scroll to position [116, 0]
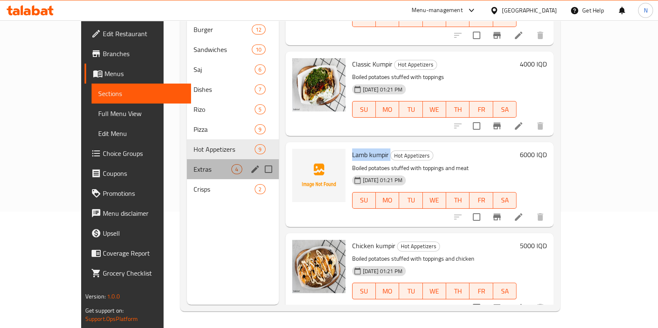
click at [198, 159] on div "Extras 4" at bounding box center [233, 169] width 92 height 20
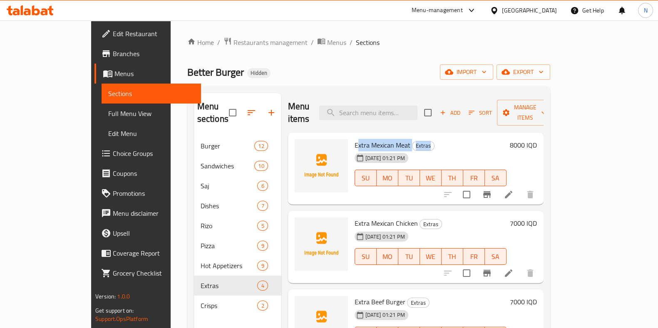
drag, startPoint x: 333, startPoint y: 134, endPoint x: 385, endPoint y: 140, distance: 52.0
click at [385, 140] on div "Extra Mexican Meat Extras [DATE] 01:21 PM SU MO TU WE TH FR SA" at bounding box center [430, 169] width 158 height 66
click at [351, 136] on div "Extra Mexican Meat Extras [DATE] 01:21 PM SU MO TU WE TH FR SA" at bounding box center [430, 169] width 158 height 66
drag, startPoint x: 332, startPoint y: 132, endPoint x: 389, endPoint y: 133, distance: 57.4
click at [389, 139] on h6 "Extra Mexican Meat Extras" at bounding box center [430, 145] width 152 height 12
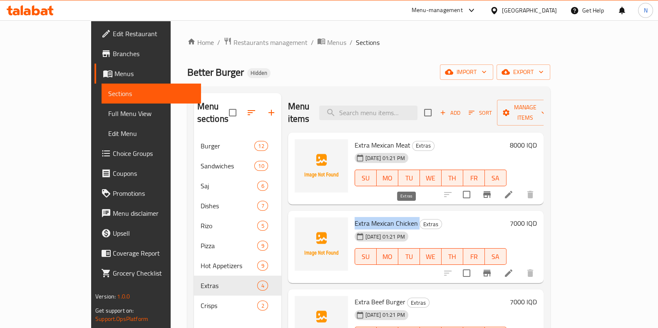
drag, startPoint x: 333, startPoint y: 209, endPoint x: 396, endPoint y: 211, distance: 62.8
click at [396, 218] on h6 "Extra Mexican Chicken Extras" at bounding box center [430, 224] width 152 height 12
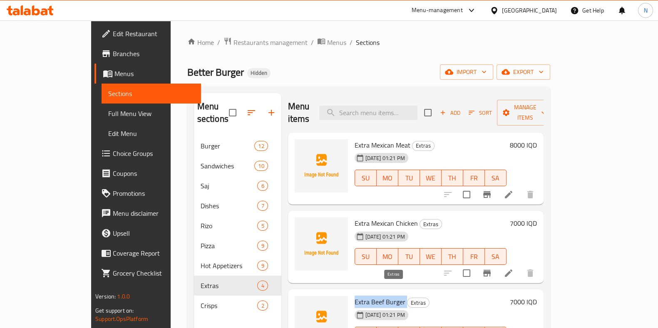
drag, startPoint x: 332, startPoint y: 288, endPoint x: 383, endPoint y: 290, distance: 50.4
click at [383, 296] on h6 "Extra Beef Burger Extras" at bounding box center [430, 302] width 152 height 12
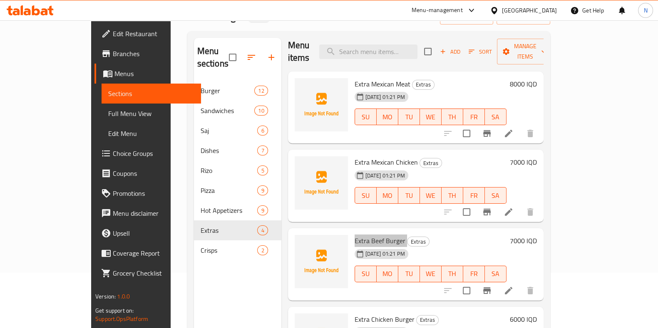
scroll to position [116, 0]
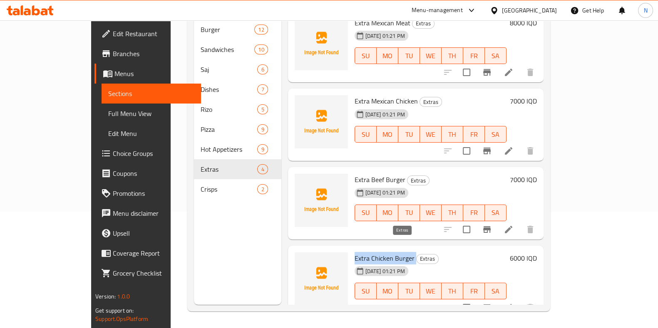
drag, startPoint x: 333, startPoint y: 245, endPoint x: 391, endPoint y: 248, distance: 58.7
click at [391, 252] on h6 "Extra Chicken Burger Extras" at bounding box center [430, 258] width 152 height 12
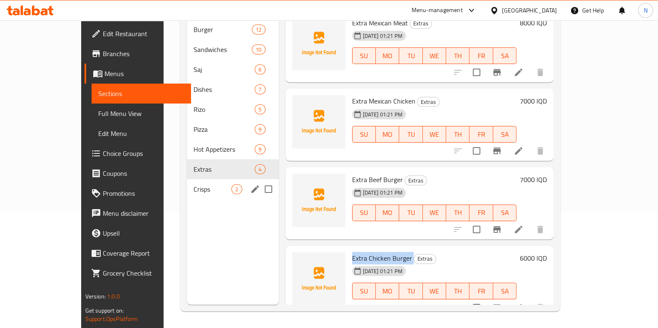
click at [187, 179] on div "Crisps 2" at bounding box center [233, 189] width 92 height 20
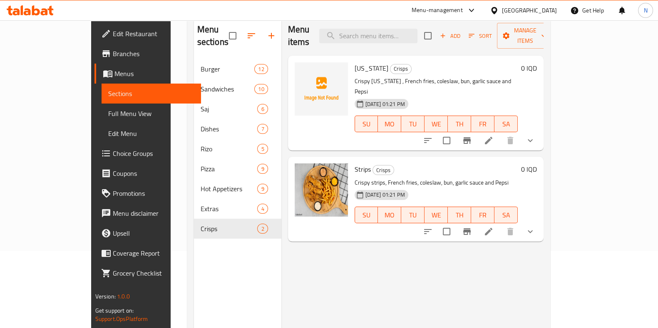
scroll to position [12, 0]
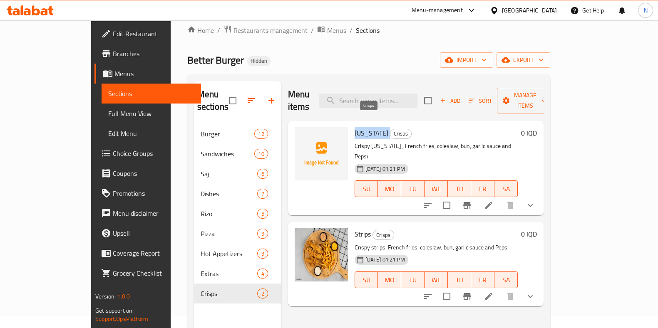
drag, startPoint x: 331, startPoint y: 116, endPoint x: 364, endPoint y: 122, distance: 33.4
click at [364, 124] on div "[US_STATE] Crisps Crispy [US_STATE] , French fries, coleslaw, bun, garlic sauce…" at bounding box center [436, 168] width 170 height 88
